Goal: Transaction & Acquisition: Purchase product/service

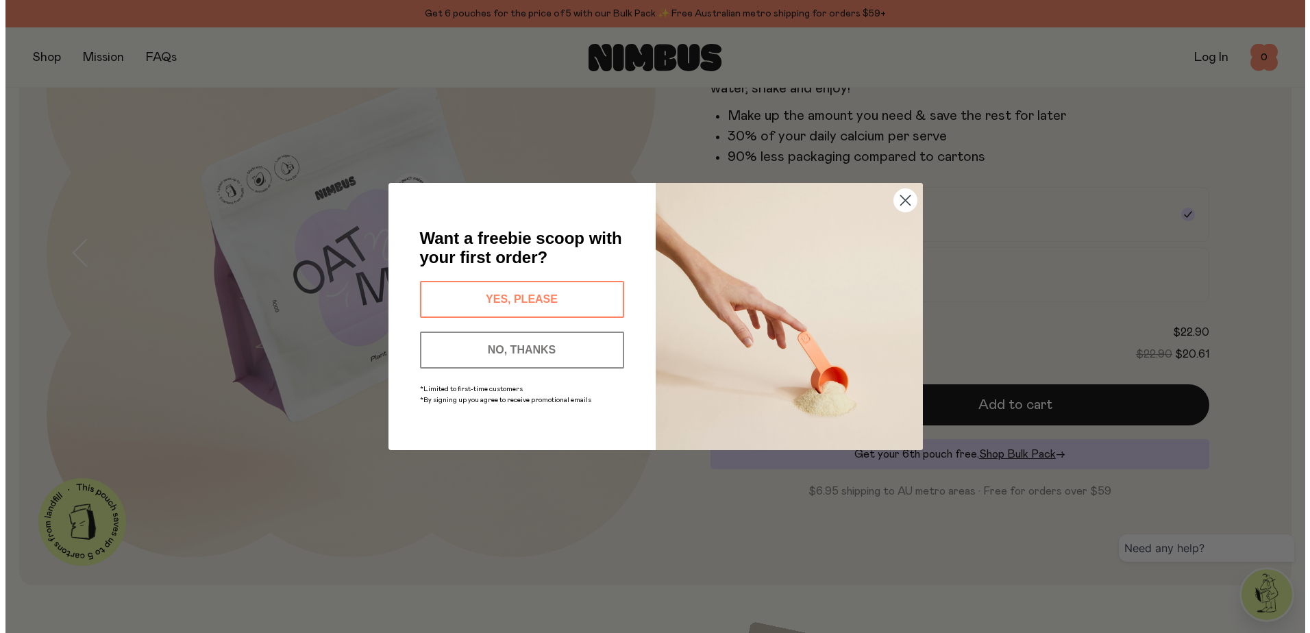
scroll to position [186, 0]
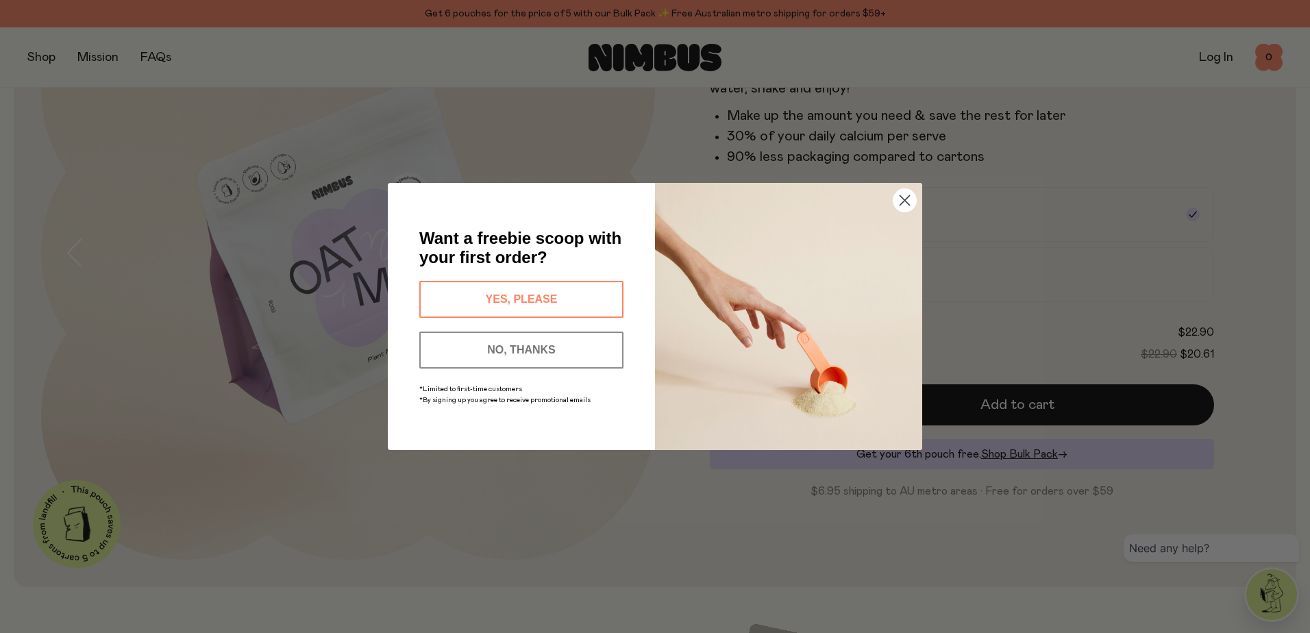
click at [902, 196] on circle "Close dialog" at bounding box center [905, 200] width 23 height 23
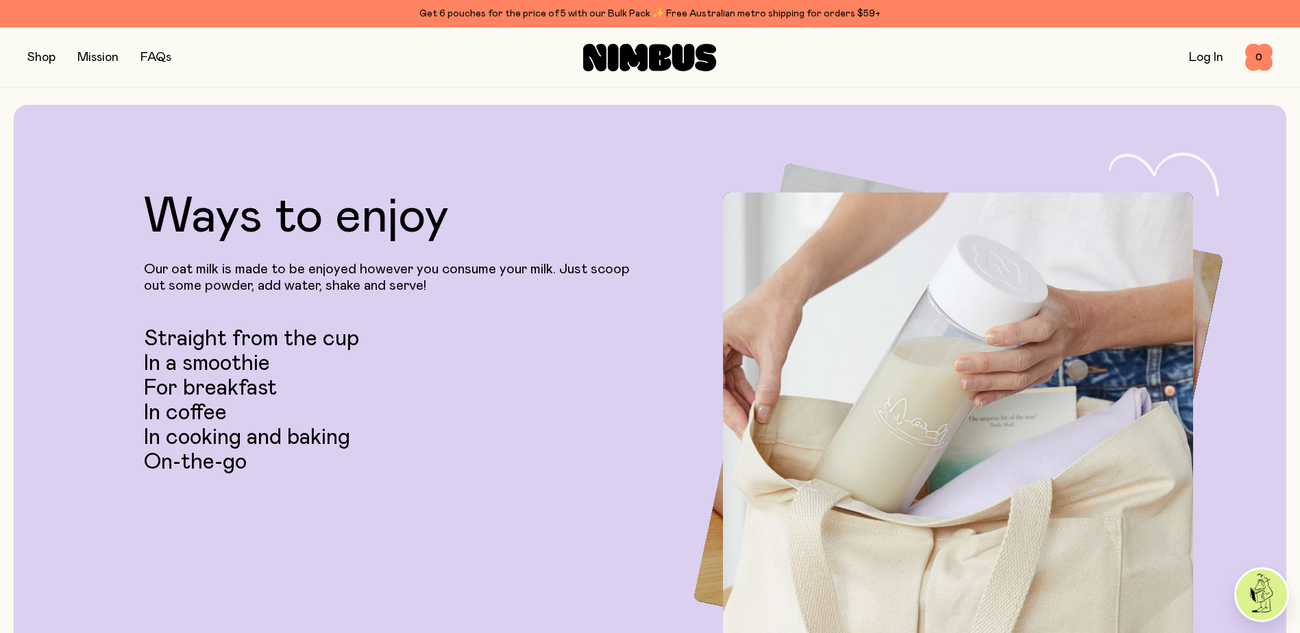
scroll to position [2695, 0]
click at [47, 58] on button "button" at bounding box center [41, 57] width 28 height 19
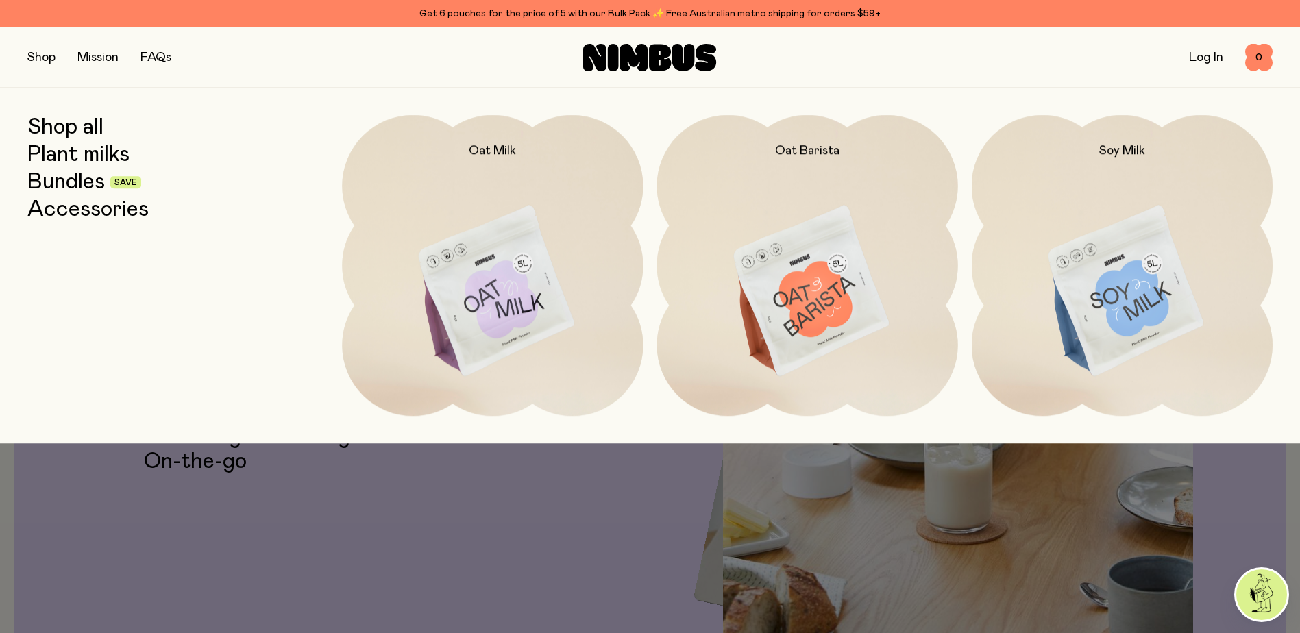
click at [105, 206] on link "Accessories" at bounding box center [87, 209] width 121 height 25
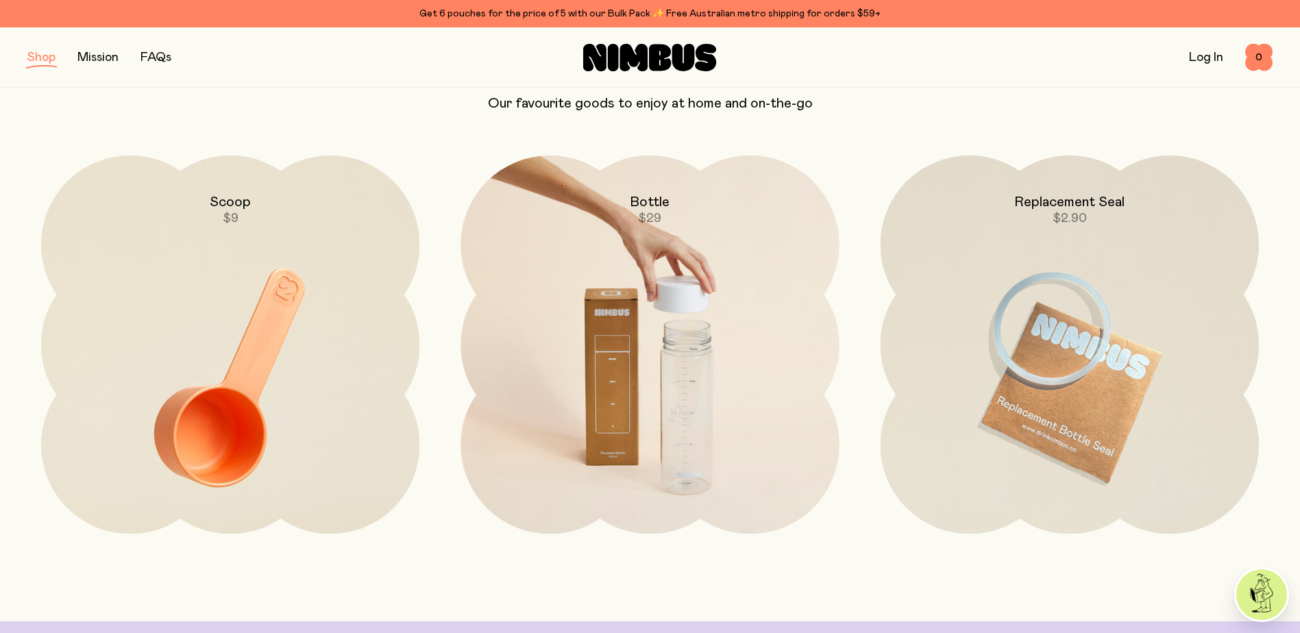
scroll to position [229, 0]
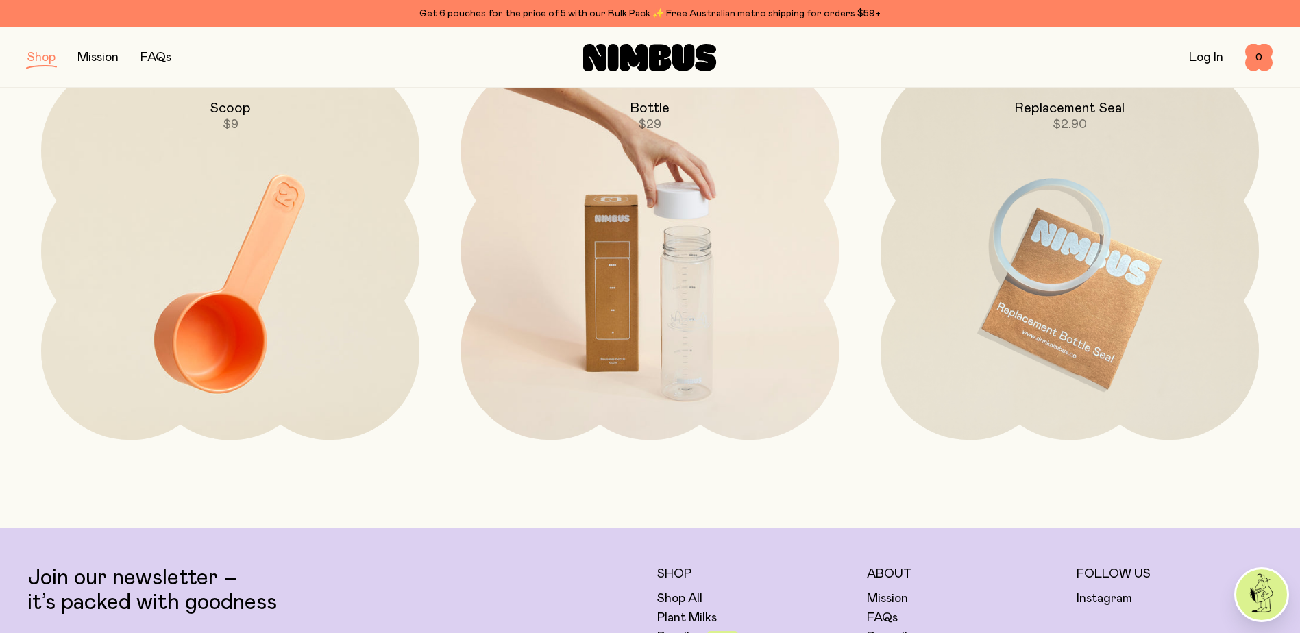
click at [599, 382] on img at bounding box center [650, 284] width 378 height 445
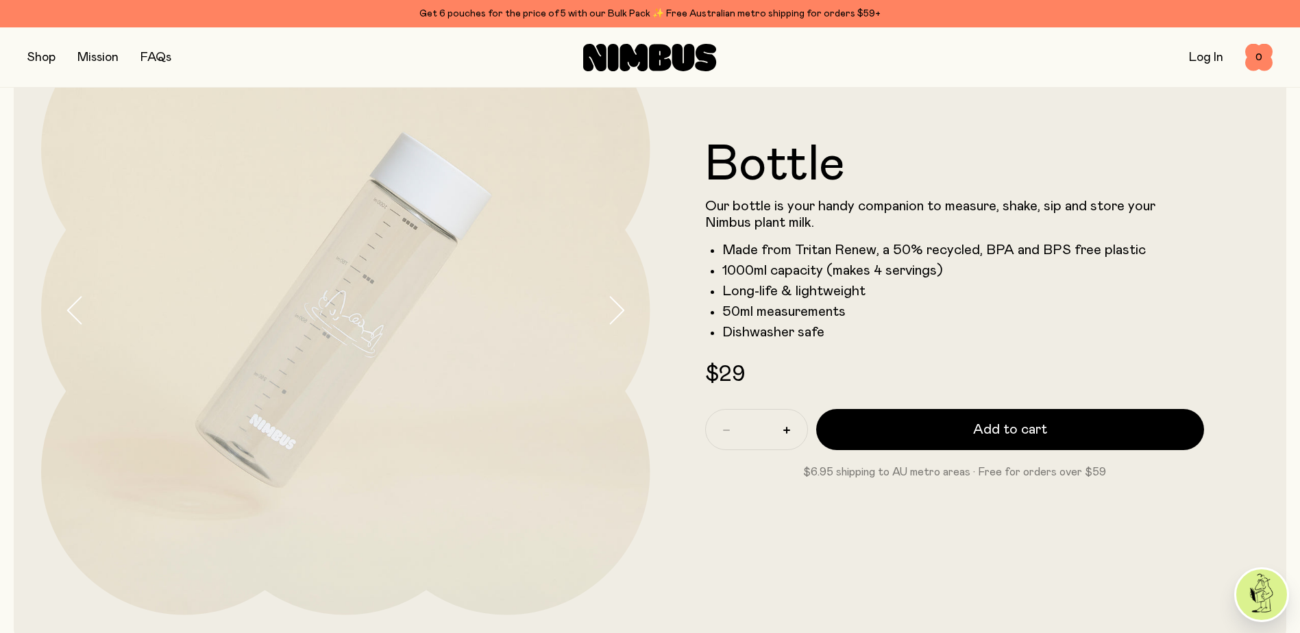
scroll to position [137, 0]
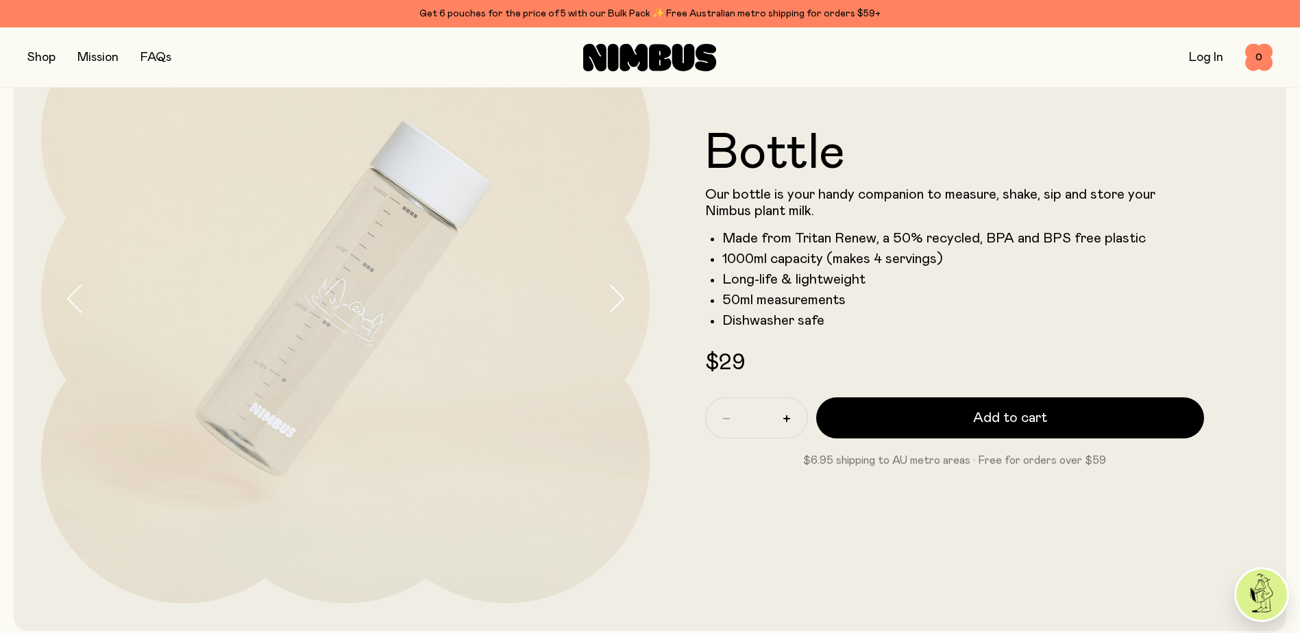
click at [613, 304] on icon "button" at bounding box center [616, 298] width 19 height 29
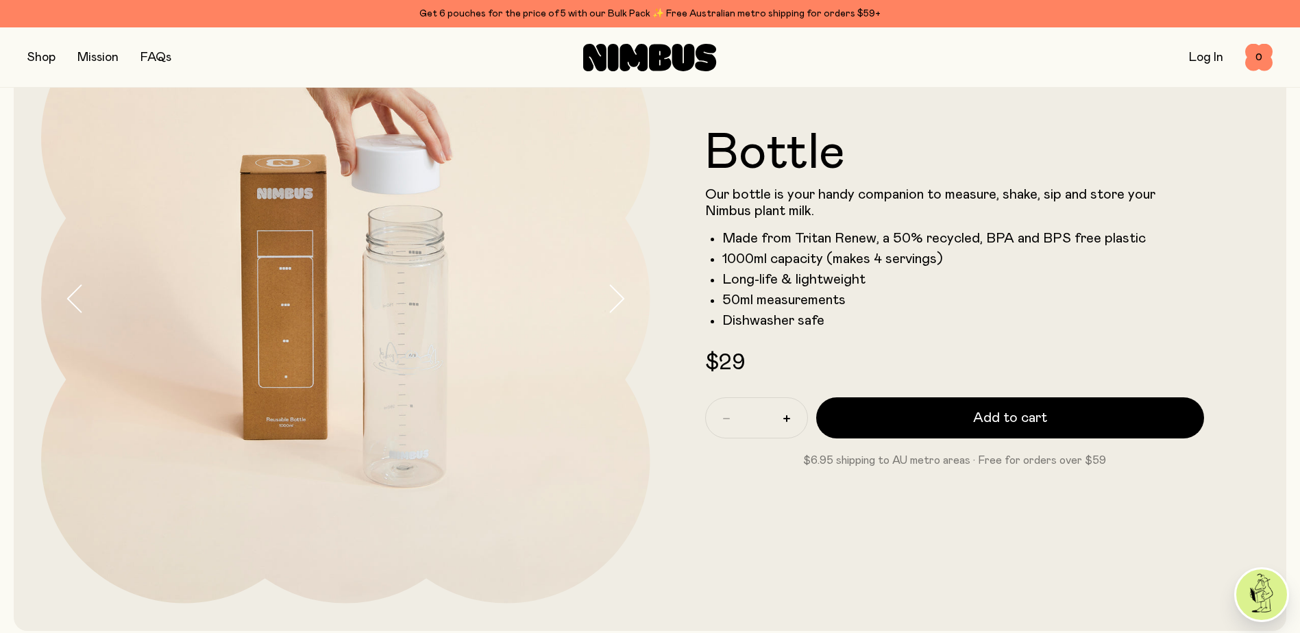
click at [613, 304] on icon "button" at bounding box center [616, 298] width 19 height 29
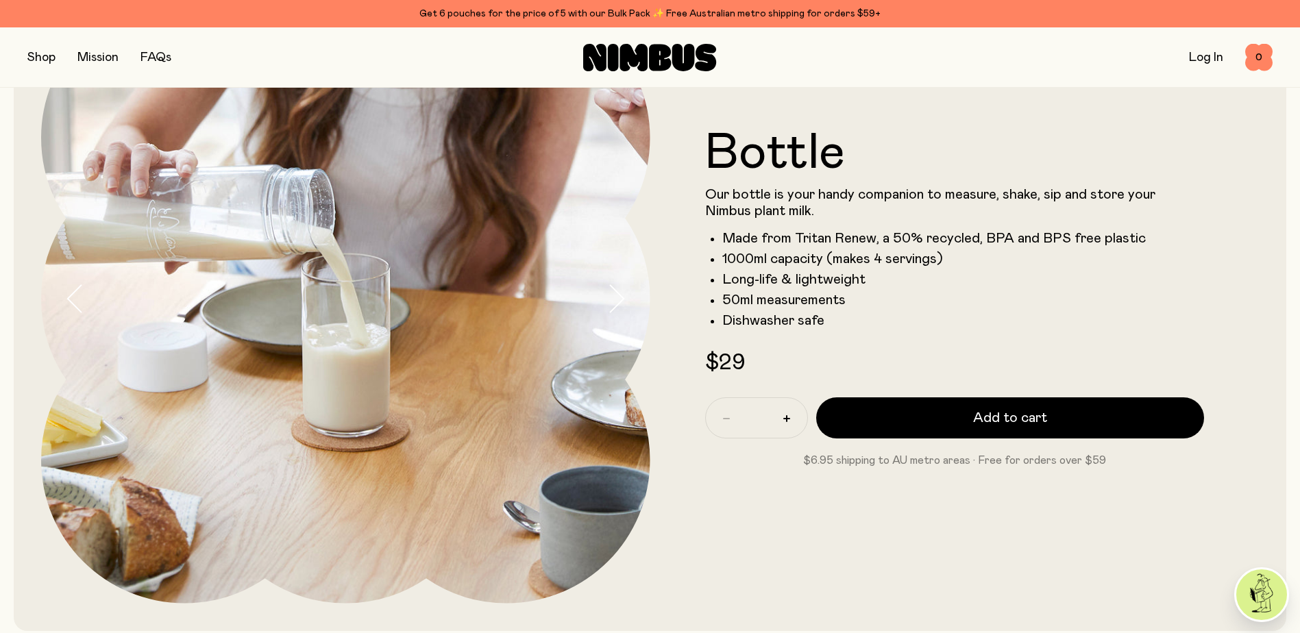
click at [613, 304] on icon "button" at bounding box center [616, 298] width 19 height 29
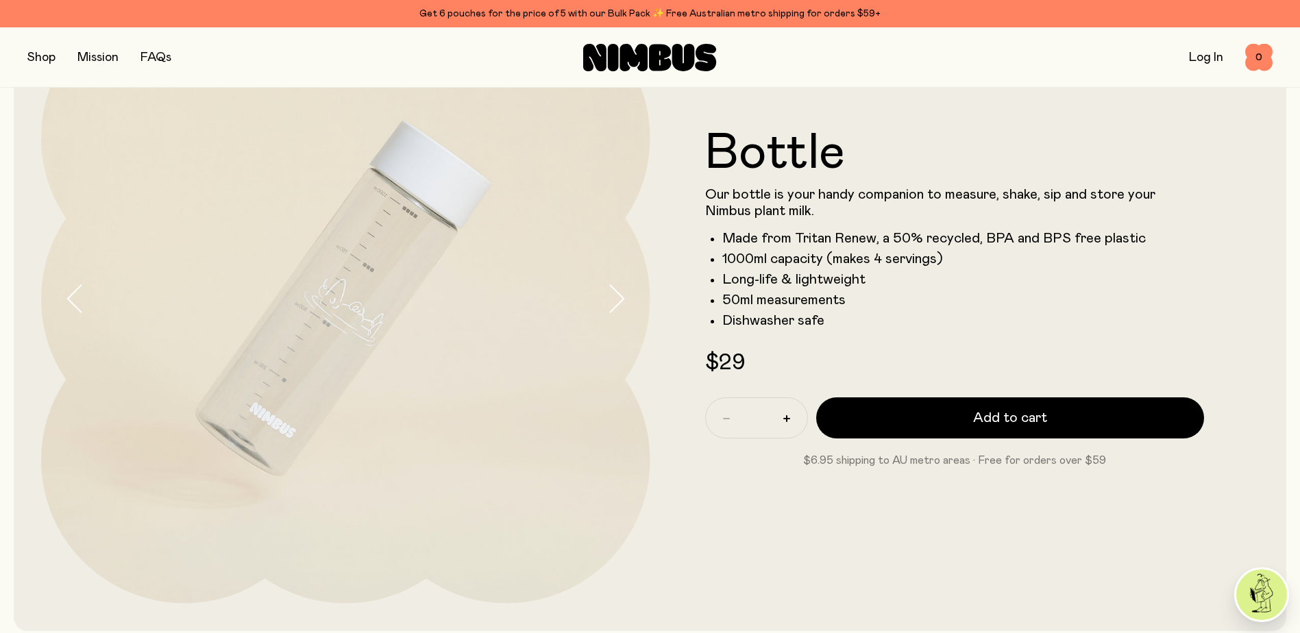
click at [613, 304] on icon "button" at bounding box center [616, 298] width 19 height 29
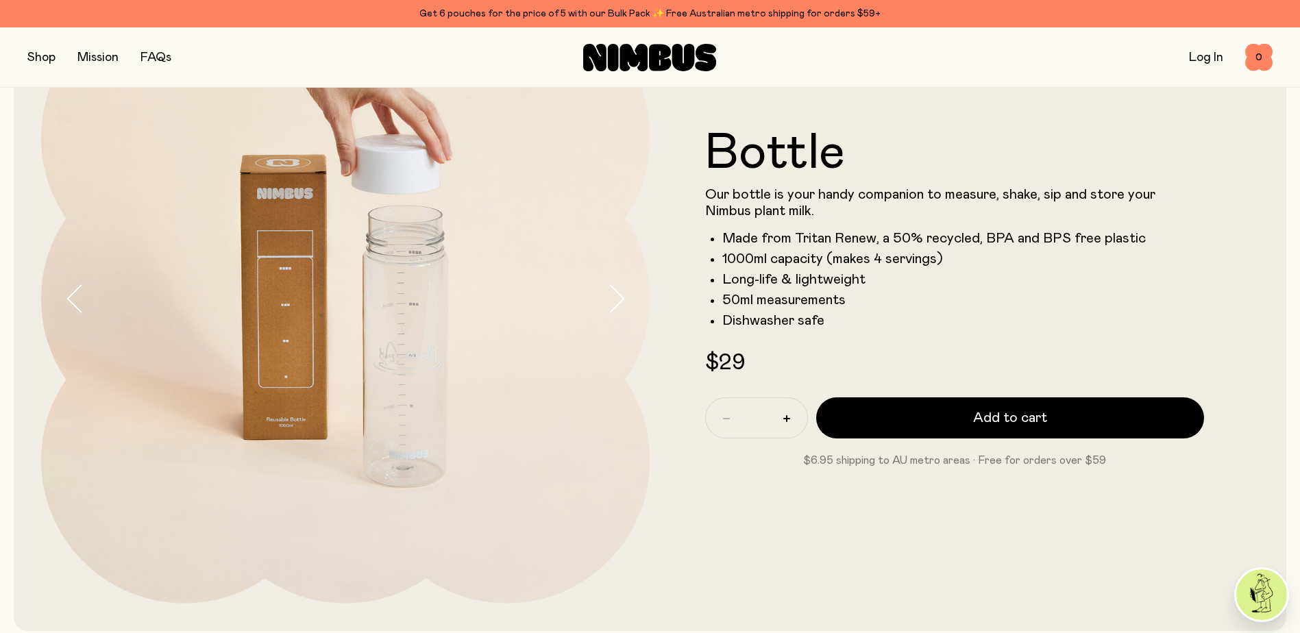
click at [613, 304] on icon "button" at bounding box center [616, 298] width 19 height 29
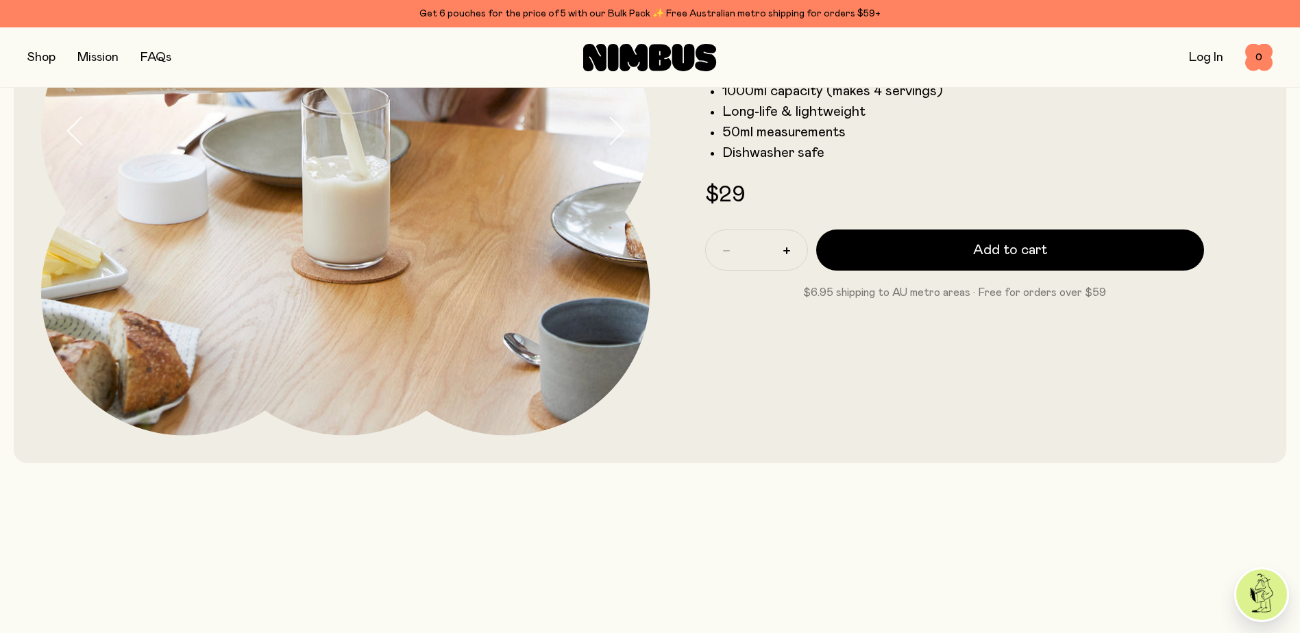
scroll to position [320, 0]
